Goal: Information Seeking & Learning: Compare options

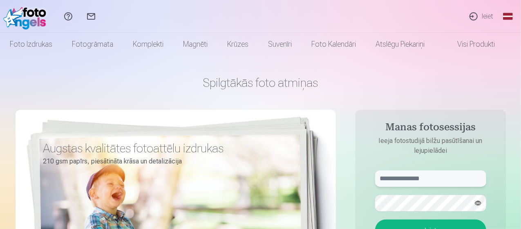
click at [402, 181] on input "text" at bounding box center [430, 178] width 111 height 16
type input "**********"
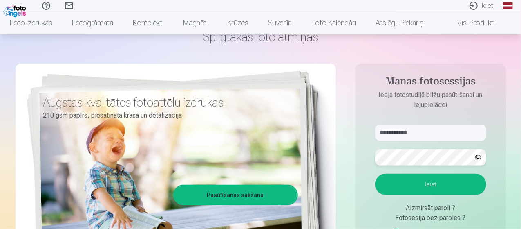
scroll to position [64, 0]
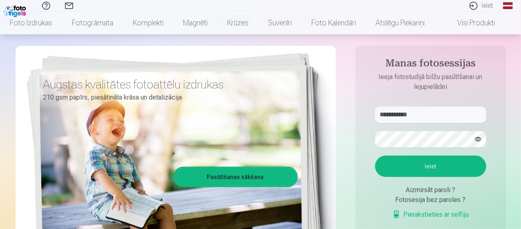
click at [431, 167] on button "Ieiet" at bounding box center [430, 165] width 111 height 21
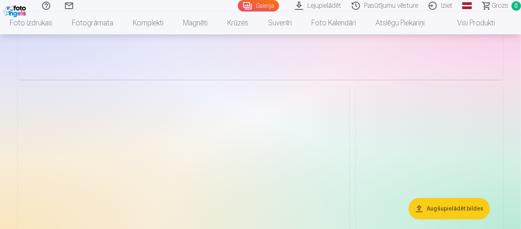
scroll to position [3919, 0]
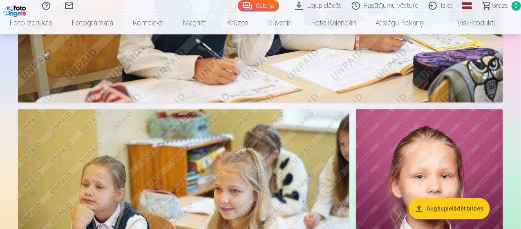
click at [376, 8] on link "Pasūtījumu vēsture" at bounding box center [386, 5] width 77 height 11
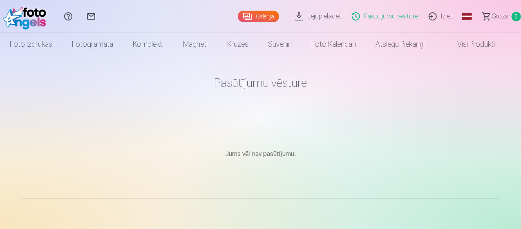
click at [244, 16] on link "Galerija" at bounding box center [258, 16] width 41 height 11
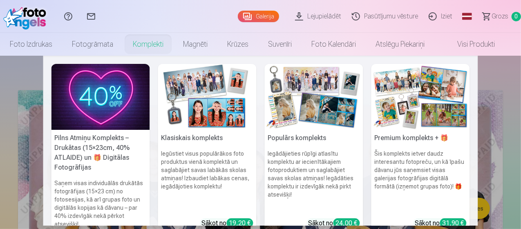
scroll to position [48, 0]
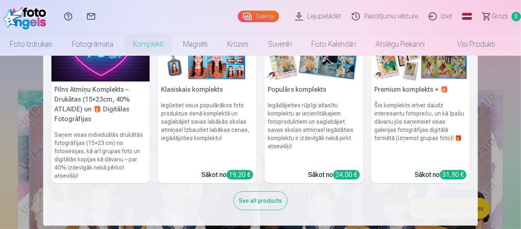
click at [118, 99] on h5 "Pilns Atmiņu Komplekts – Drukātas (15×23cm, 40% ATLAIDE) un 🎁 Digitālas Fotogrā…" at bounding box center [101, 104] width 99 height 46
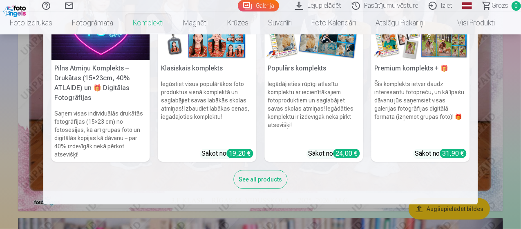
scroll to position [203, 0]
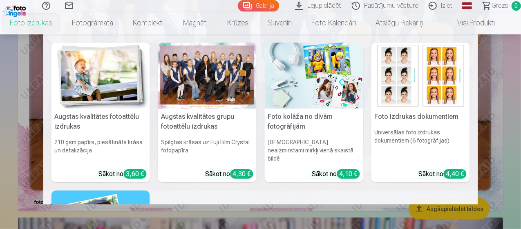
click at [28, 25] on link "Foto izdrukas" at bounding box center [31, 22] width 62 height 23
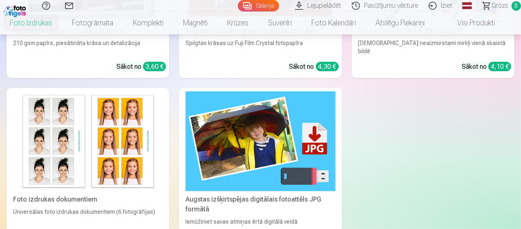
scroll to position [243, 0]
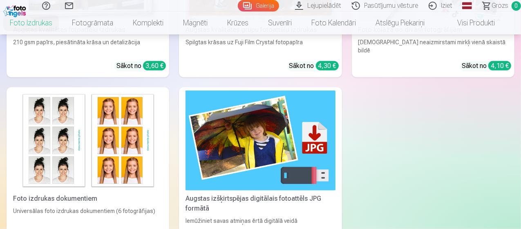
click at [182, 193] on div "Augstas izšķirtspējas digitālais fotoattēls JPG formātā" at bounding box center [260, 203] width 156 height 20
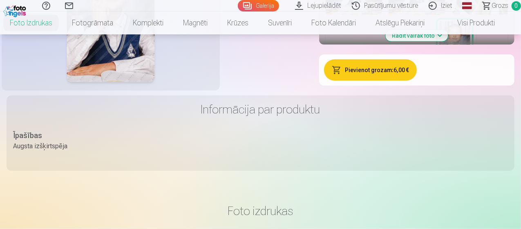
scroll to position [325, 0]
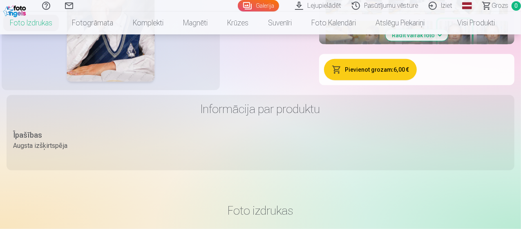
click at [449, 41] on button "Rādīt vairāk foto" at bounding box center [417, 34] width 63 height 11
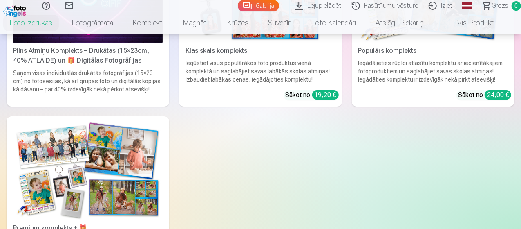
scroll to position [2860, 0]
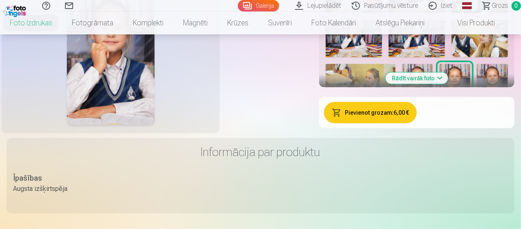
scroll to position [254, 0]
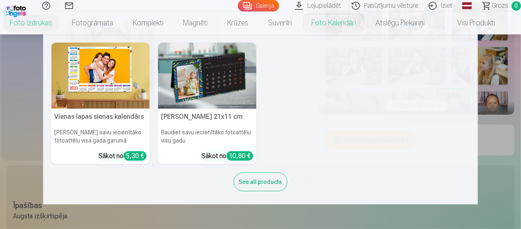
click at [202, 119] on h5 "[PERSON_NAME] 21x11 cm" at bounding box center [207, 116] width 99 height 16
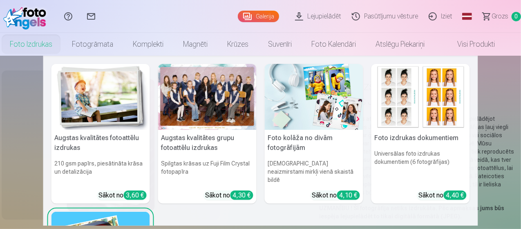
click at [422, 147] on h6 "Universālas foto izdrukas dokumentiem (6 fotogrāfijas)" at bounding box center [421, 166] width 99 height 41
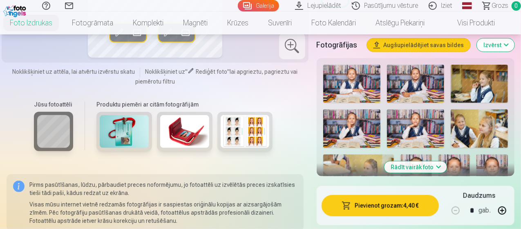
scroll to position [219, 0]
